Goal: Communication & Community: Answer question/provide support

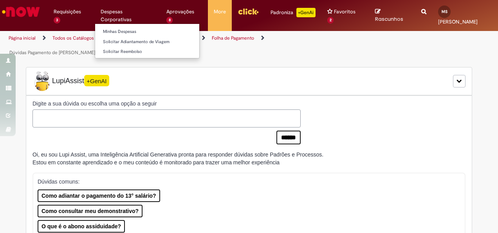
scroll to position [157, 0]
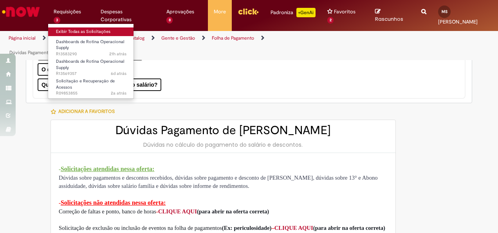
click at [85, 30] on link "Exibir Todas as Solicitações" at bounding box center [91, 31] width 86 height 9
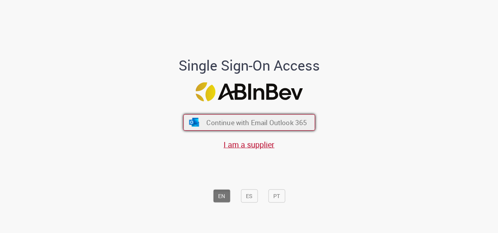
click at [237, 125] on span "Continue with Email Outlook 365" at bounding box center [256, 122] width 101 height 9
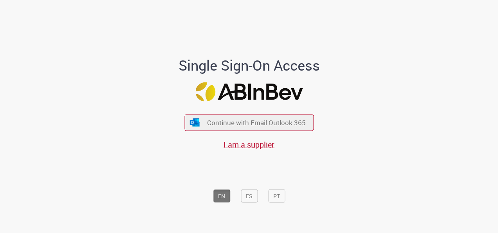
click at [267, 114] on div "Continue with Email Outlook 365 I am a supplier" at bounding box center [249, 127] width 129 height 43
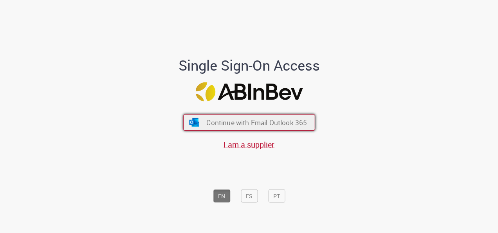
click at [263, 119] on span "Continue with Email Outlook 365" at bounding box center [256, 122] width 101 height 9
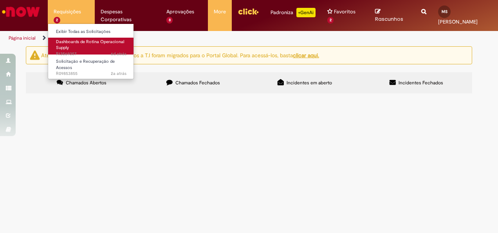
click at [76, 41] on span "Dashboards de Rotina Operacional Supply" at bounding box center [90, 45] width 68 height 12
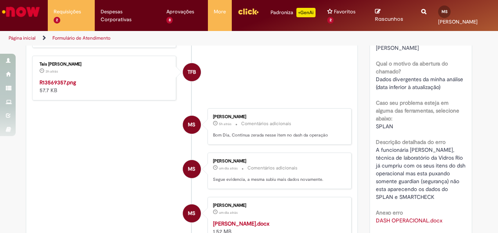
scroll to position [196, 0]
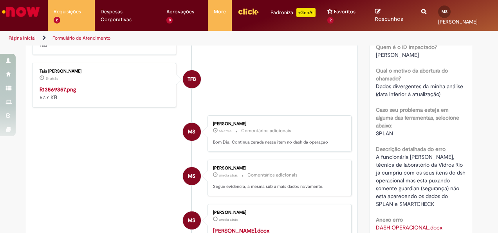
click at [71, 85] on img "Histórico de tíquete" at bounding box center [105, 85] width 130 height 0
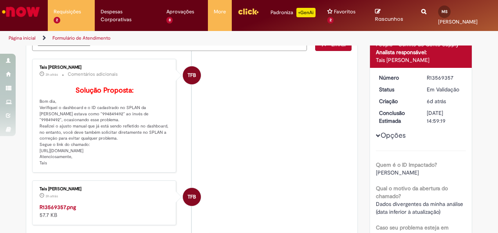
scroll to position [0, 0]
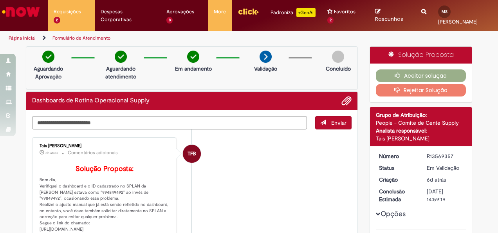
click at [123, 121] on textarea "Digite sua mensagem aqui..." at bounding box center [169, 122] width 275 height 13
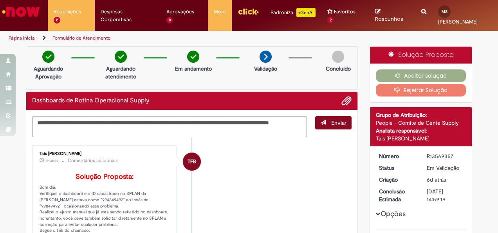
type textarea "**********"
click at [326, 121] on button "Enviar" at bounding box center [333, 122] width 36 height 13
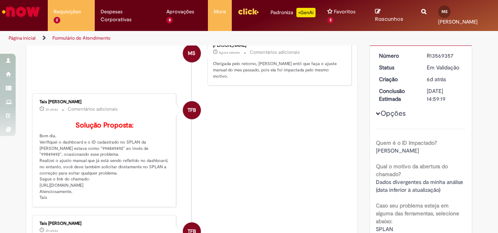
scroll to position [118, 0]
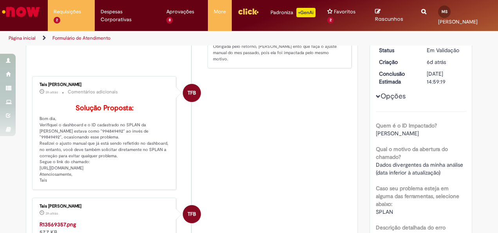
drag, startPoint x: 74, startPoint y: 186, endPoint x: 36, endPoint y: 174, distance: 40.3
click at [40, 174] on p "Solução Proposta: Bom dia, Verifiquei o dashboard e o ID cadastrado no SPLAN da…" at bounding box center [105, 144] width 130 height 80
click at [40, 171] on p "Solução Proposta: Bom dia, Verifiquei o dashboard e o ID cadastrado no SPLAN da…" at bounding box center [105, 144] width 130 height 80
drag, startPoint x: 157, startPoint y: 177, endPoint x: 36, endPoint y: 173, distance: 121.9
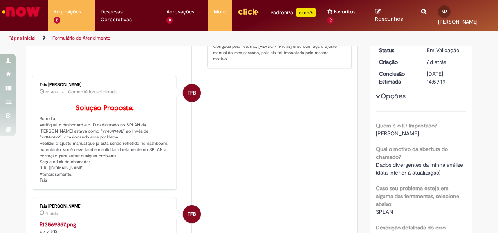
click at [36, 173] on div "Tais Folhadella Barbosa Bellagamba 4h atrás 4 horas atrás Comentários adicionai…" at bounding box center [103, 132] width 139 height 109
drag, startPoint x: 47, startPoint y: 148, endPoint x: 40, endPoint y: 136, distance: 13.7
click at [47, 148] on p "Solução Proposta: Bom dia, Verifiquei o dashboard e o ID cadastrado no SPLAN da…" at bounding box center [105, 144] width 130 height 80
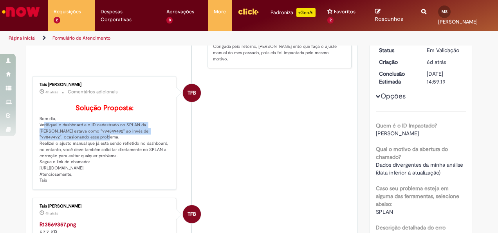
drag, startPoint x: 36, startPoint y: 128, endPoint x: 70, endPoint y: 139, distance: 35.3
click at [70, 139] on p "Solução Proposta: Bom dia, Verifiquei o dashboard e o ID cadastrado no SPLAN da…" at bounding box center [105, 144] width 130 height 80
copy p "Verifiquei o dashboard e o ID cadastrado no SPLAN da Tatiane estava como "99484…"
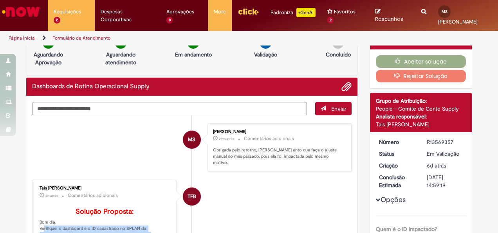
scroll to position [0, 0]
